Goal: Information Seeking & Learning: Learn about a topic

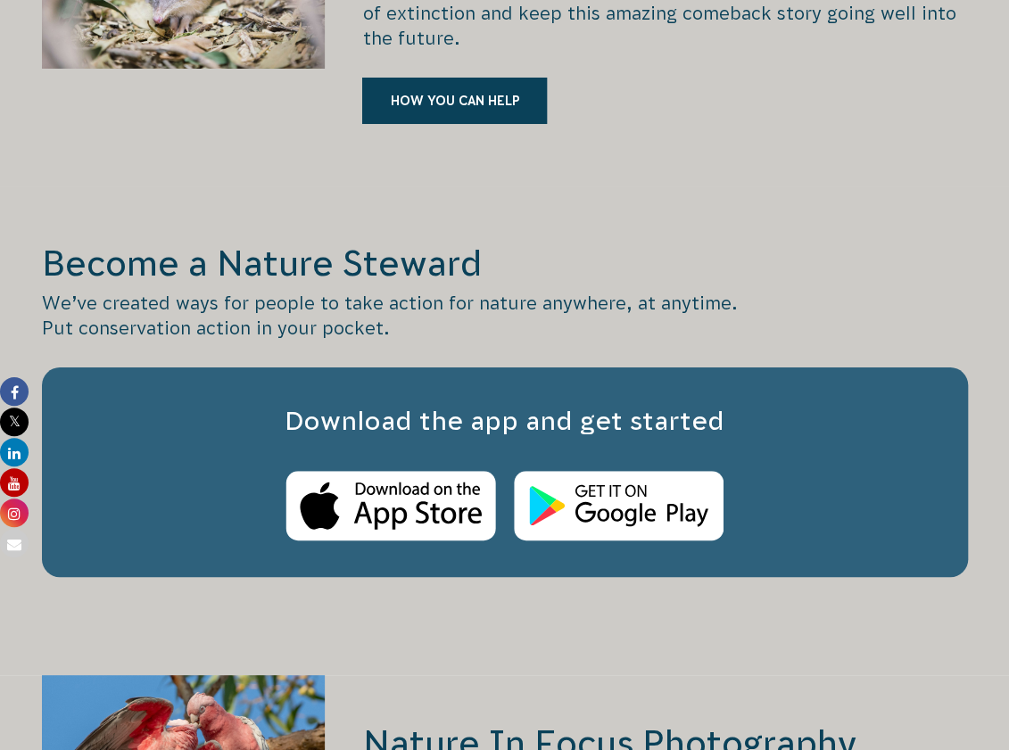
scroll to position [3389, 0]
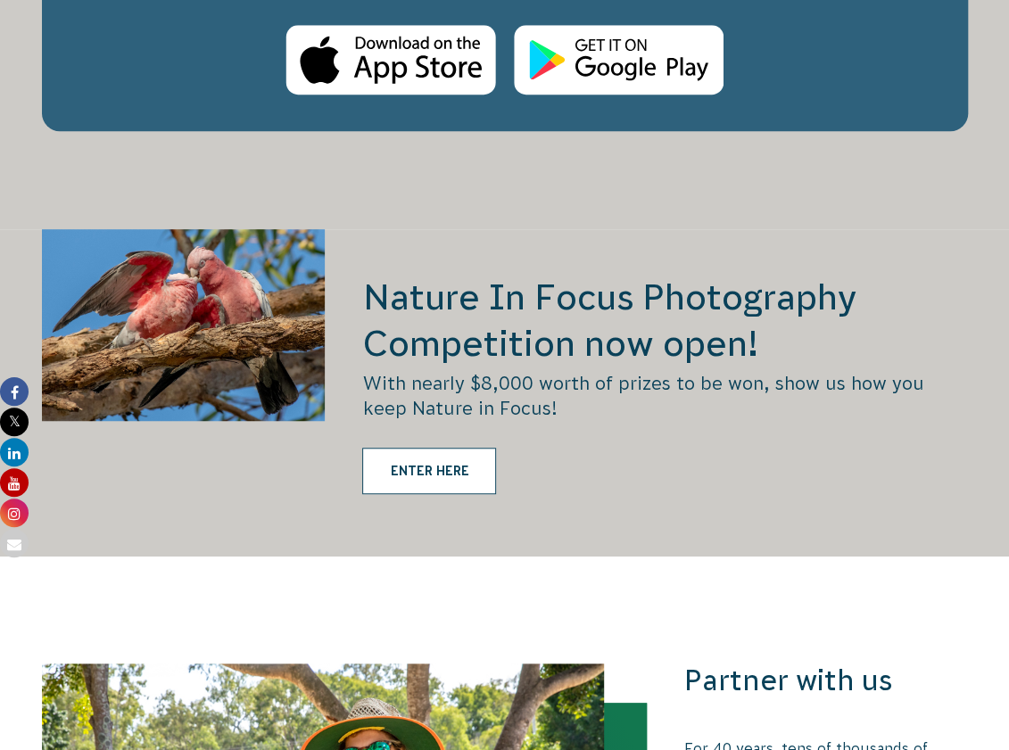
click at [440, 448] on link "ENTER HERE" at bounding box center [429, 471] width 134 height 46
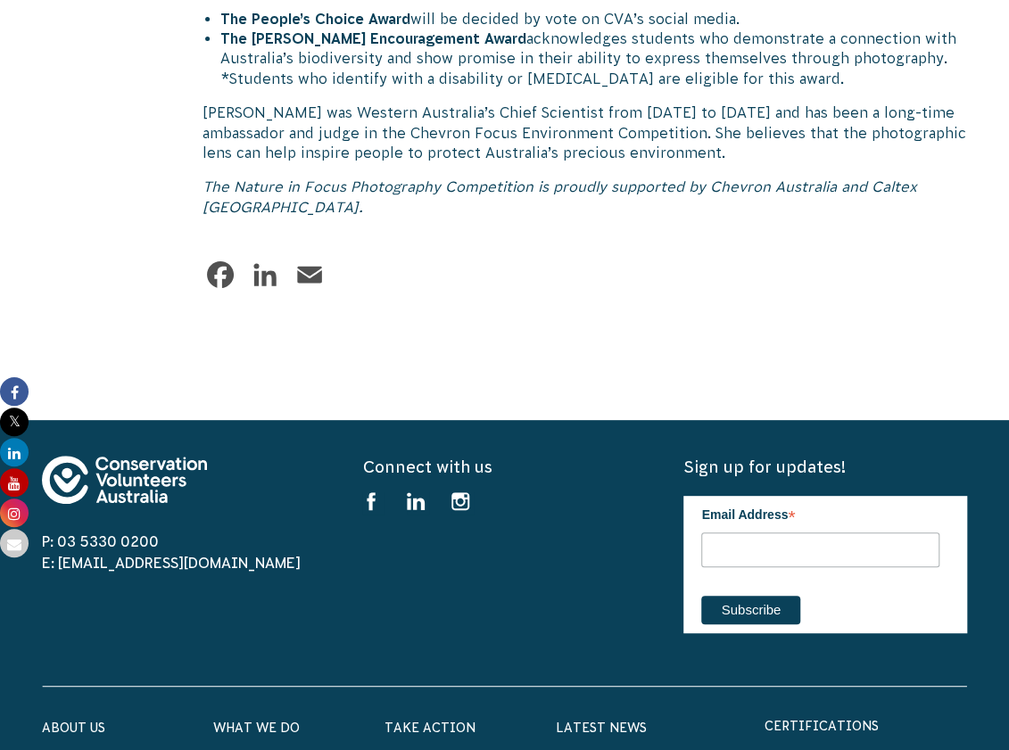
scroll to position [9510, 0]
